Goal: Information Seeking & Learning: Check status

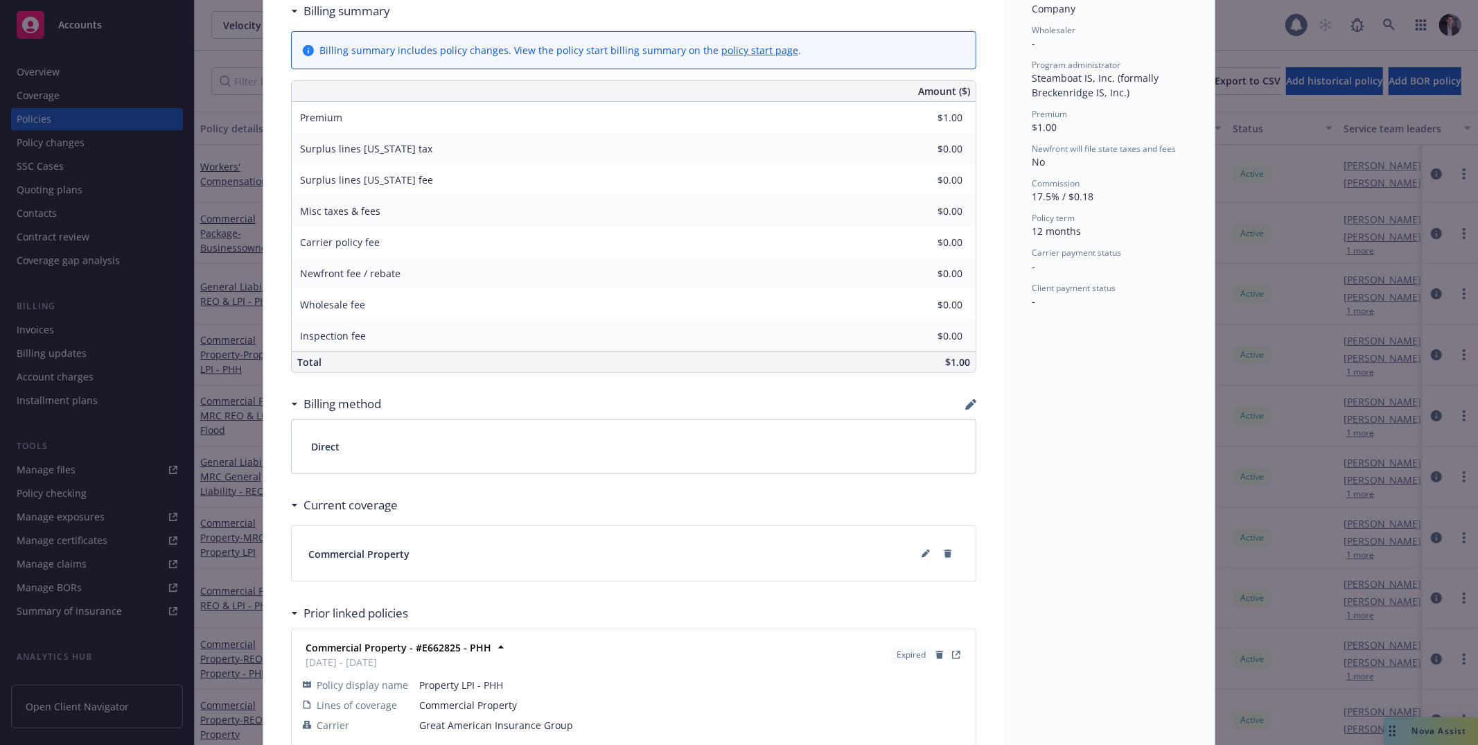
scroll to position [567, 0]
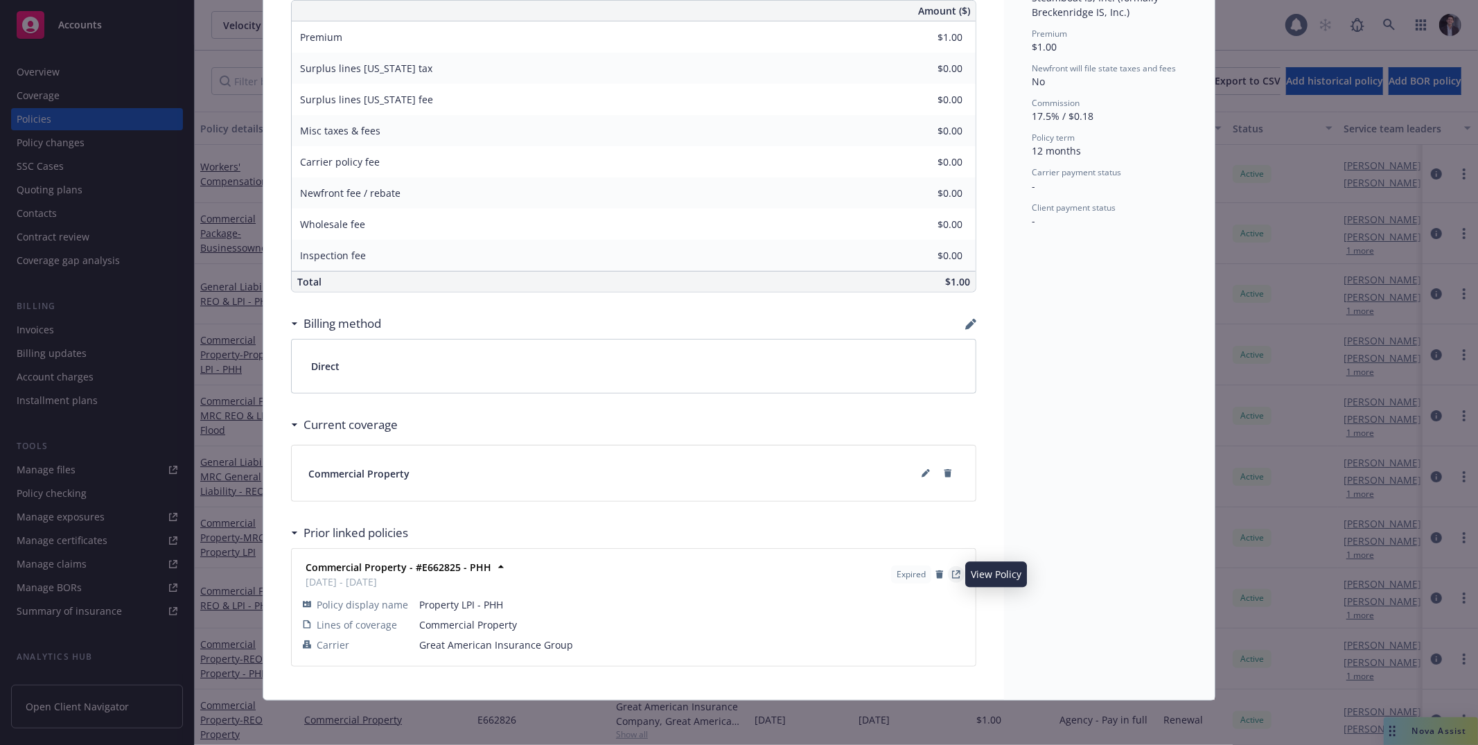
click at [952, 575] on icon "View Policy" at bounding box center [956, 575] width 8 height 8
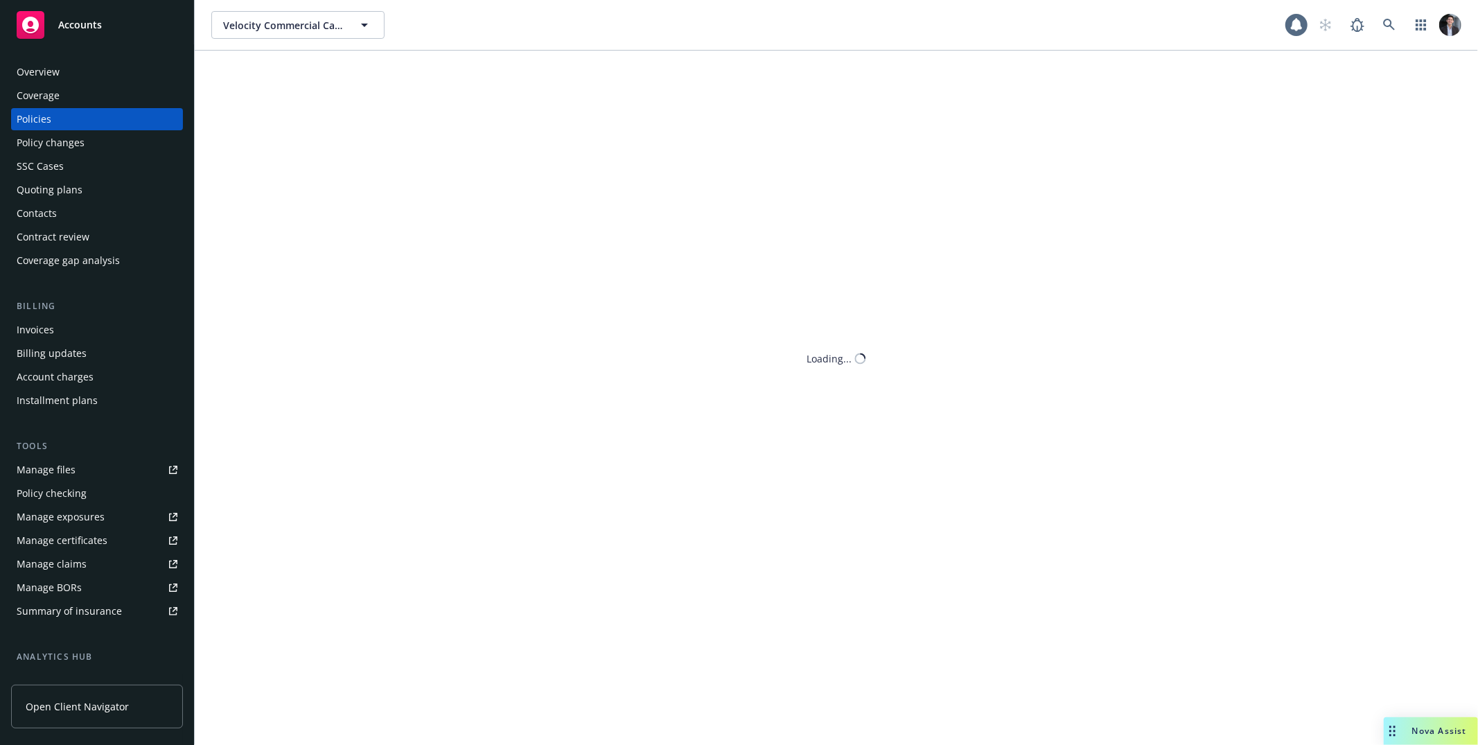
click at [1119, 349] on body "Accounts Overview Coverage Policies Policy changes SSC Cases Quoting plans Cont…" at bounding box center [739, 372] width 1478 height 745
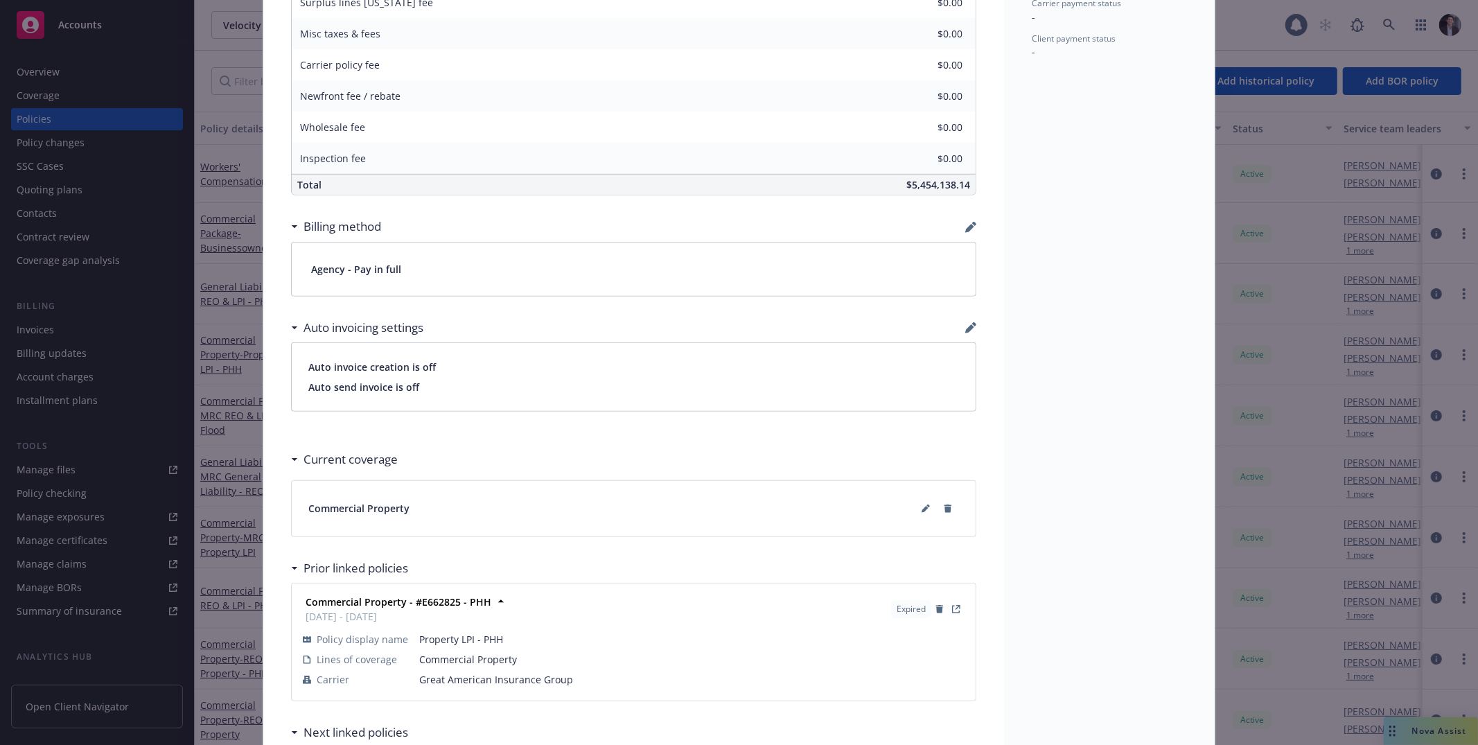
scroll to position [936, 0]
